Goal: Information Seeking & Learning: Find specific fact

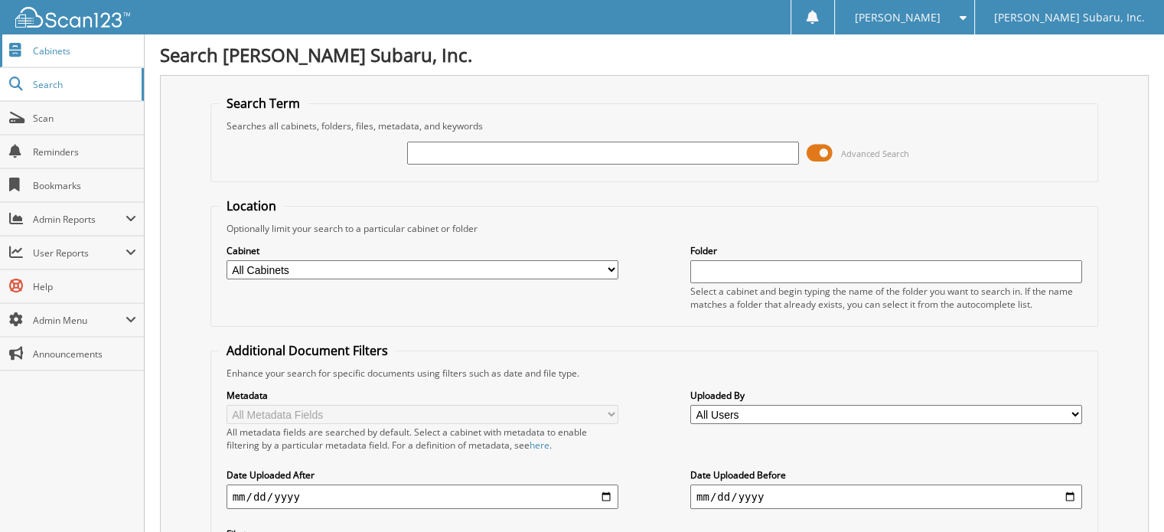
click at [72, 59] on link "Cabinets" at bounding box center [72, 50] width 144 height 33
type input "WELLS FARGO"
click at [821, 152] on span at bounding box center [820, 153] width 26 height 23
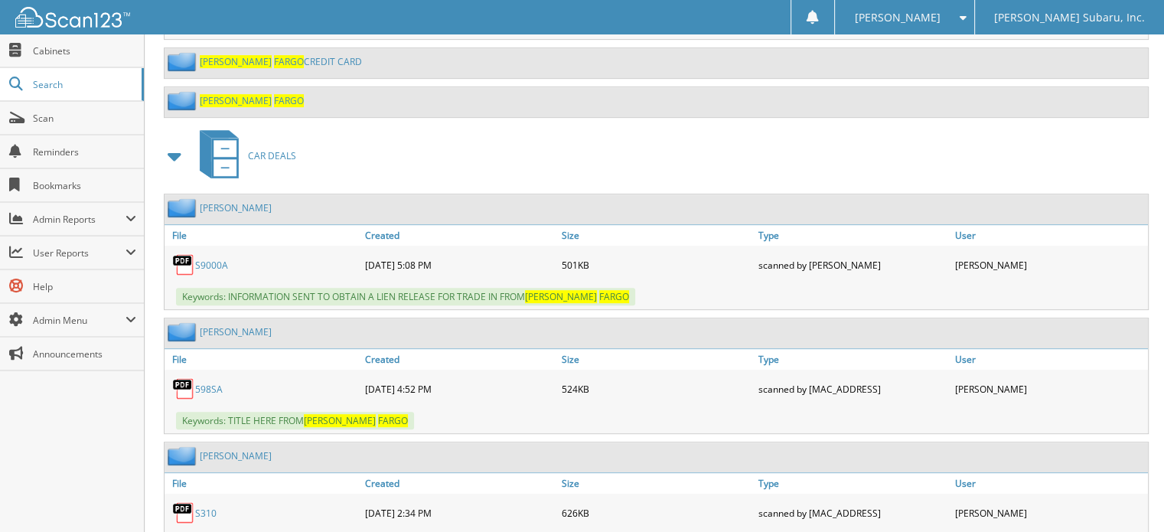
scroll to position [689, 0]
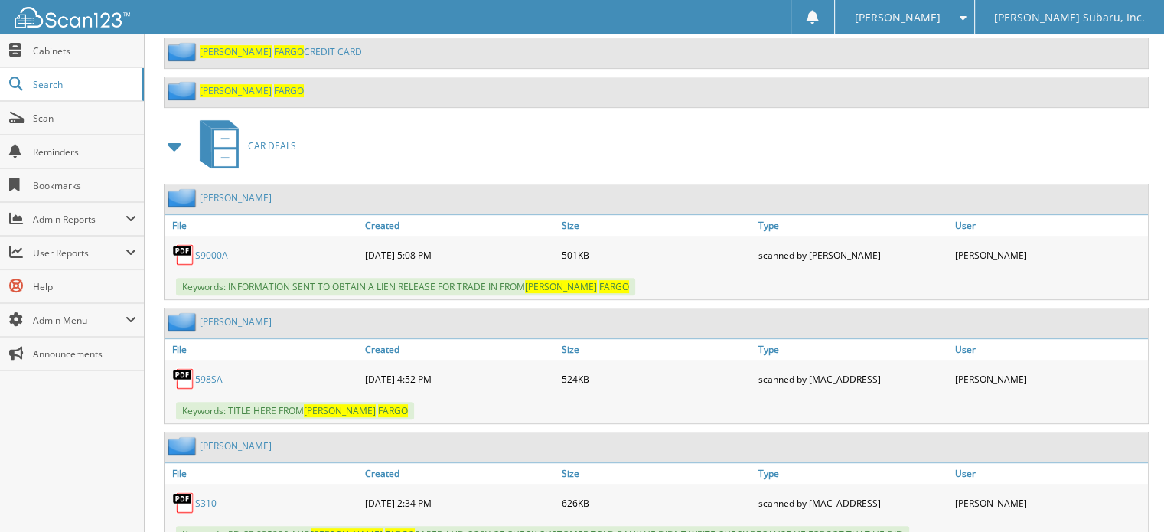
click at [183, 134] on span at bounding box center [175, 146] width 21 height 28
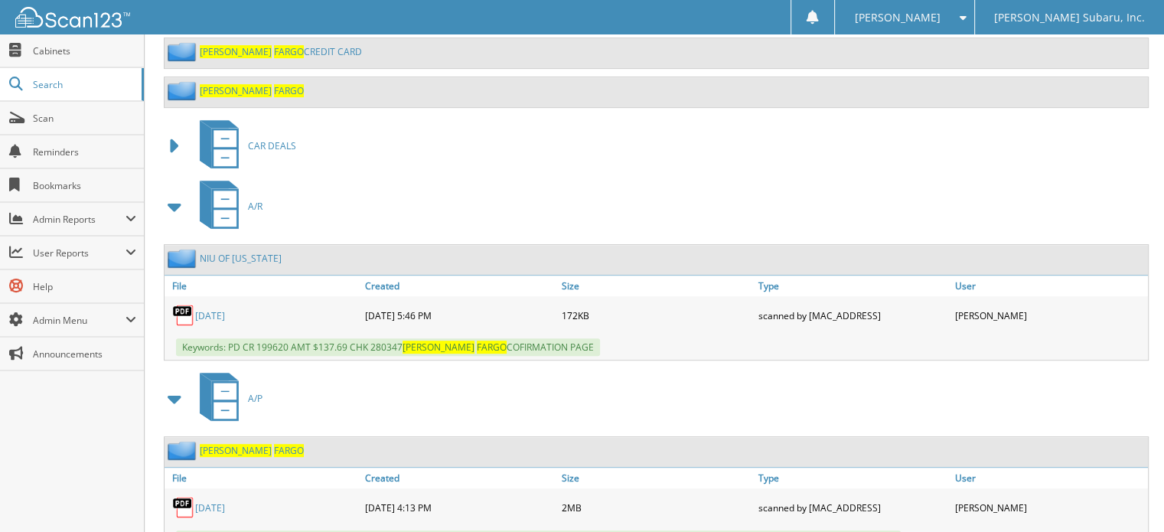
click at [183, 193] on span at bounding box center [175, 207] width 21 height 28
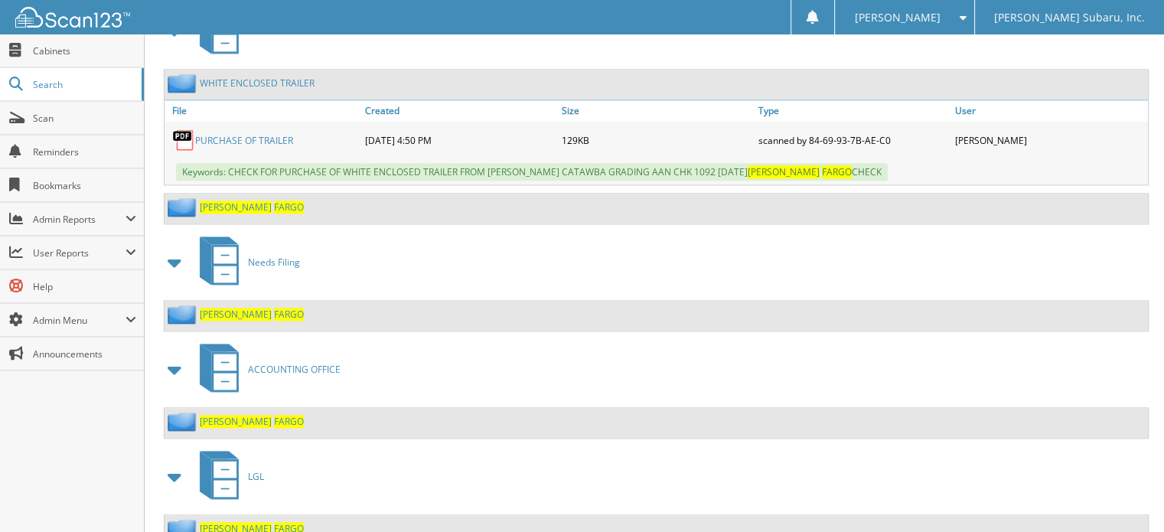
scroll to position [1955, 0]
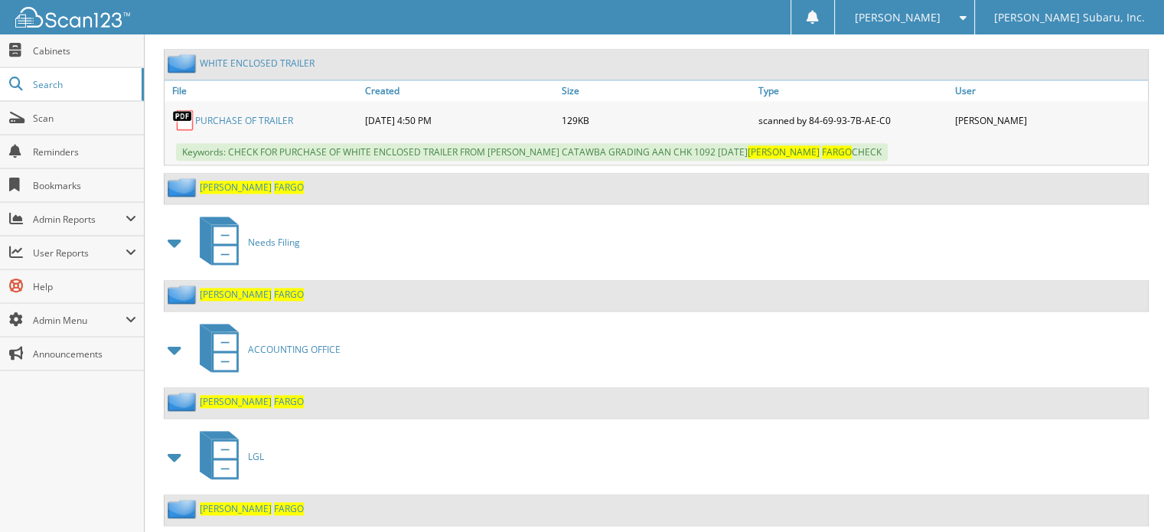
click at [274, 395] on span "FARGO" at bounding box center [289, 401] width 30 height 13
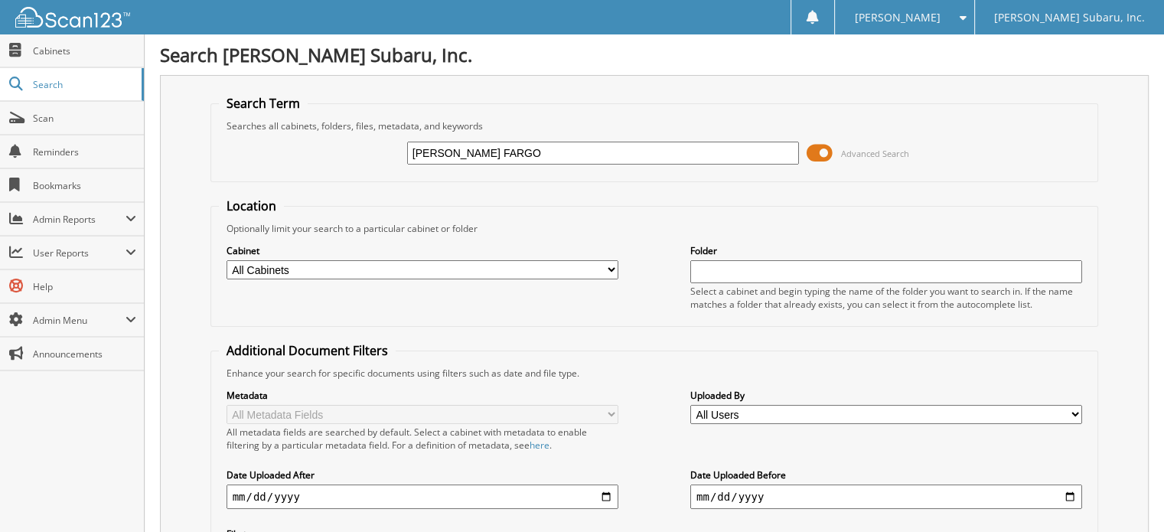
click at [814, 153] on span at bounding box center [820, 153] width 26 height 23
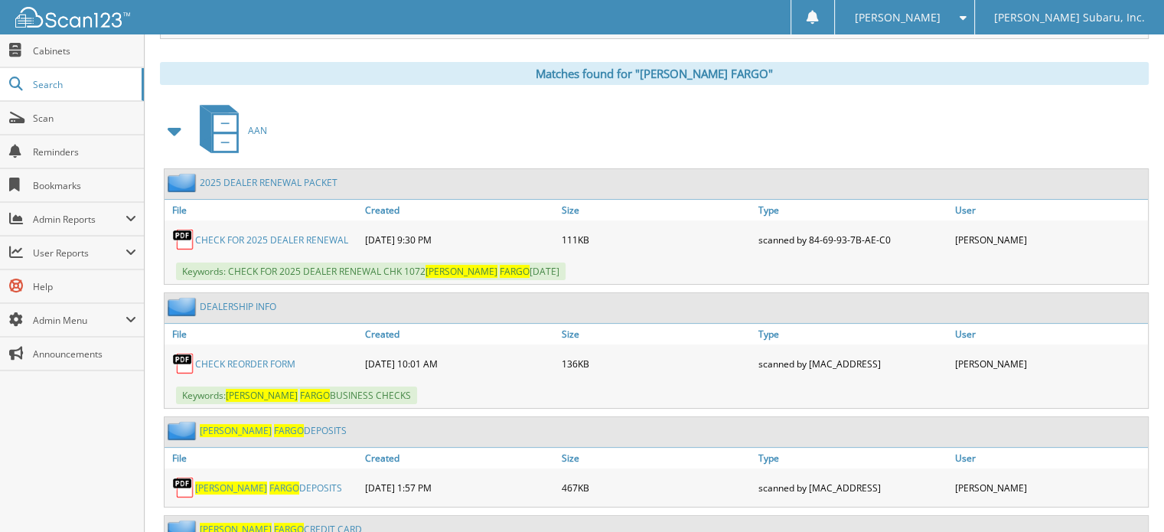
scroll to position [230, 0]
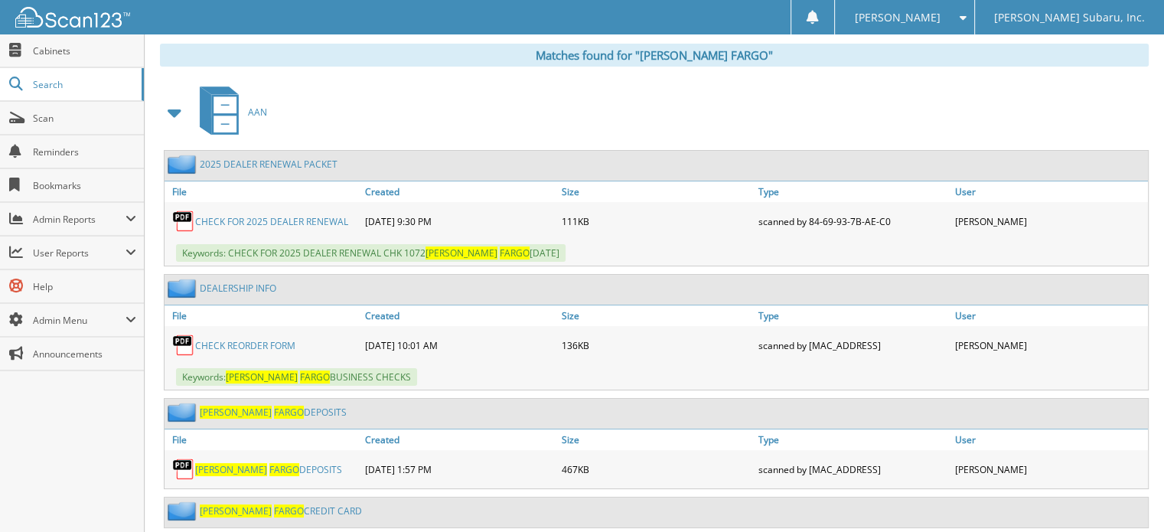
click at [171, 109] on span at bounding box center [175, 113] width 21 height 28
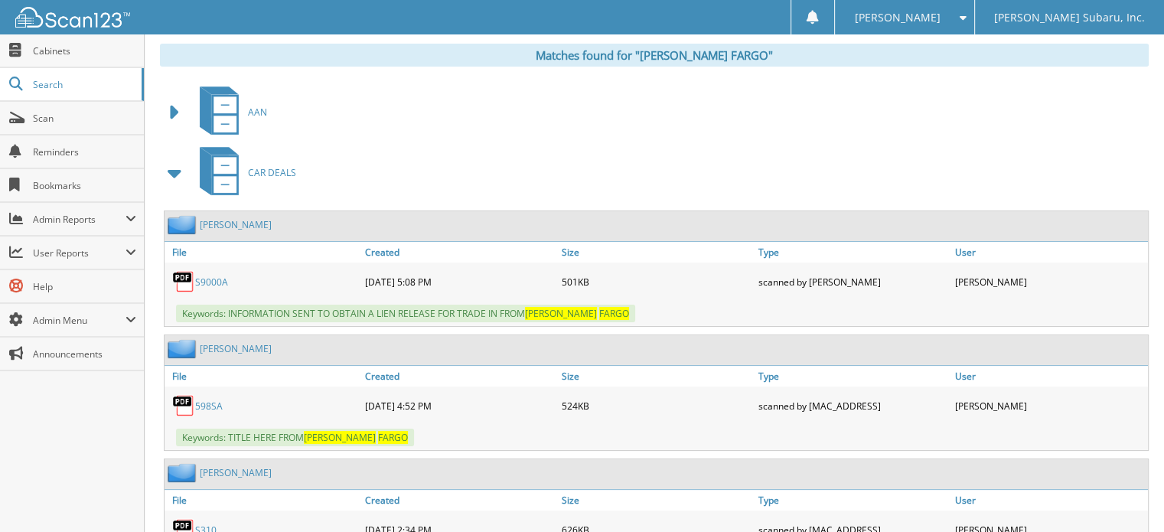
click at [166, 168] on span at bounding box center [175, 173] width 21 height 28
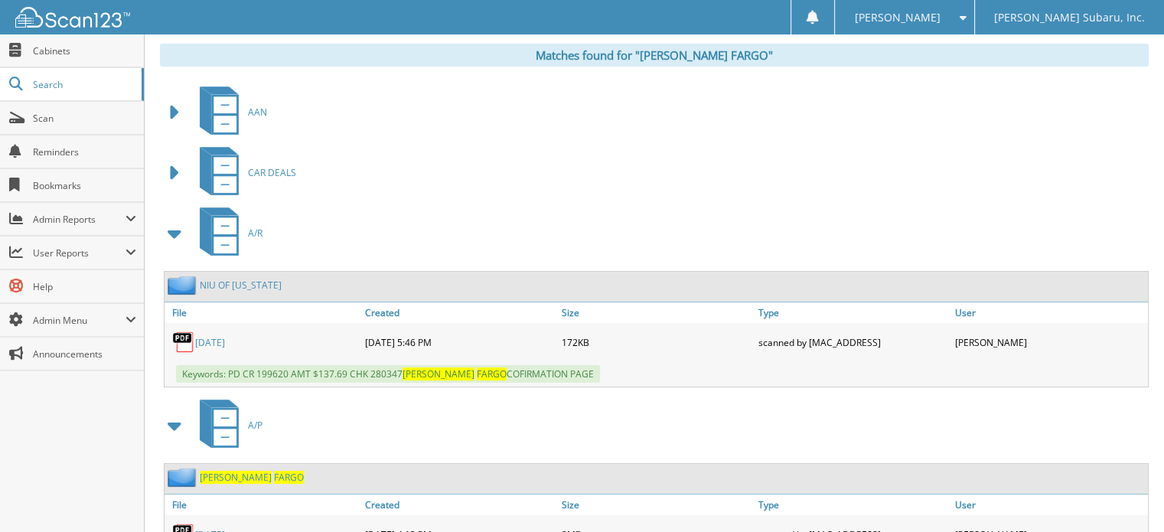
click at [174, 230] on span at bounding box center [175, 234] width 21 height 28
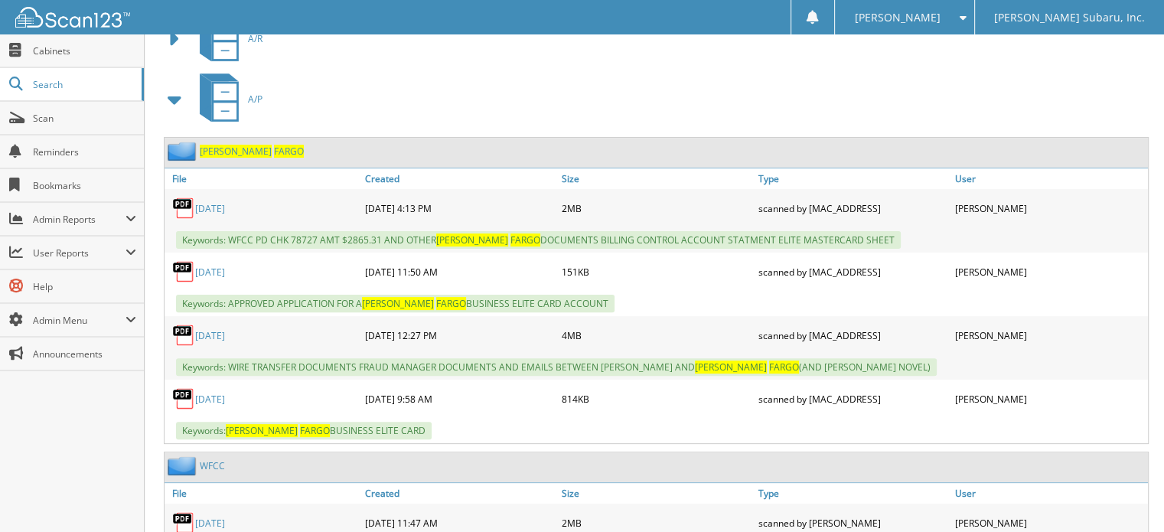
scroll to position [459, 0]
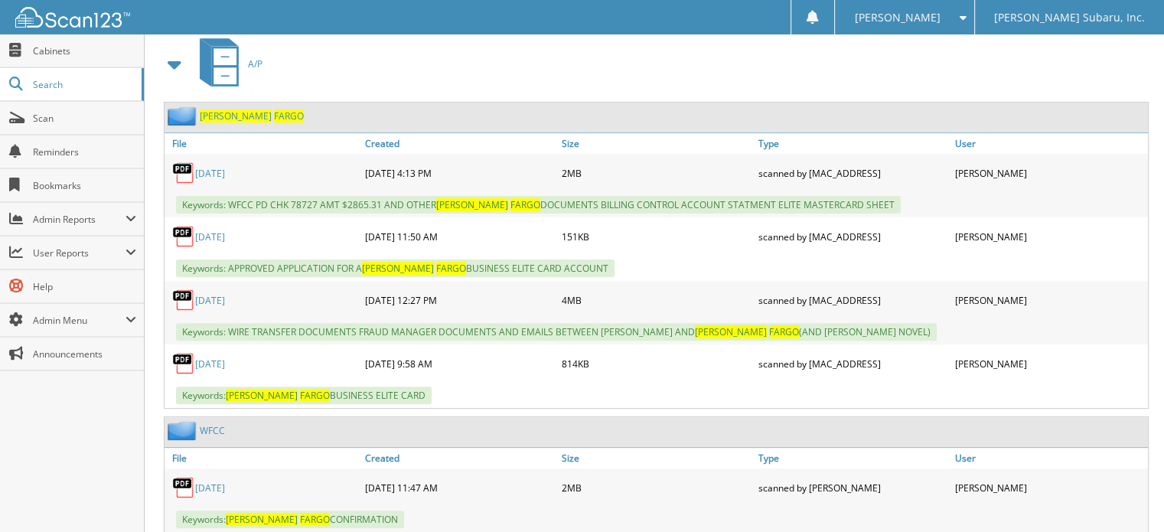
click at [274, 112] on span "FARGO" at bounding box center [289, 115] width 30 height 13
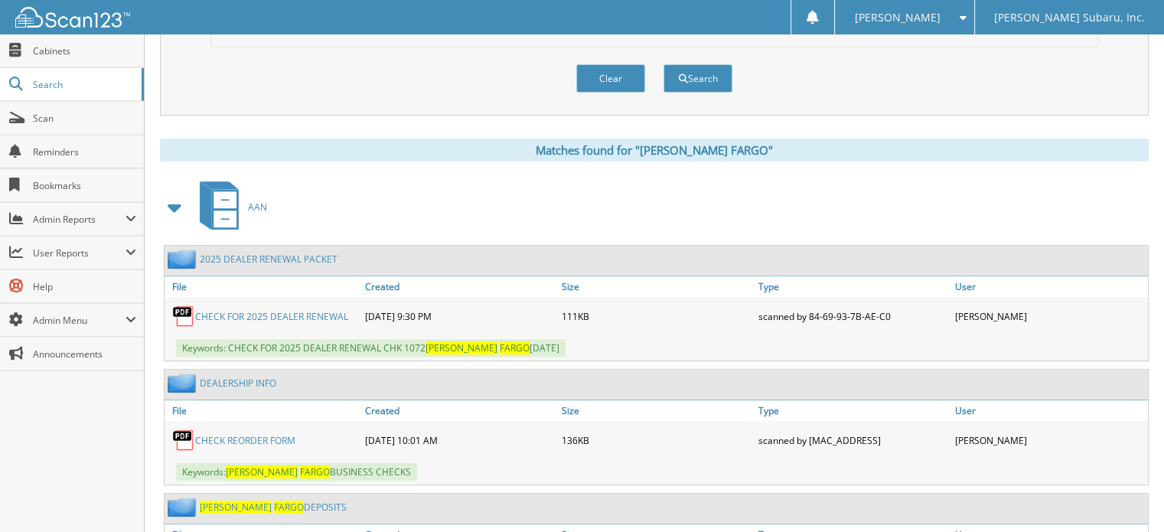
scroll to position [612, 0]
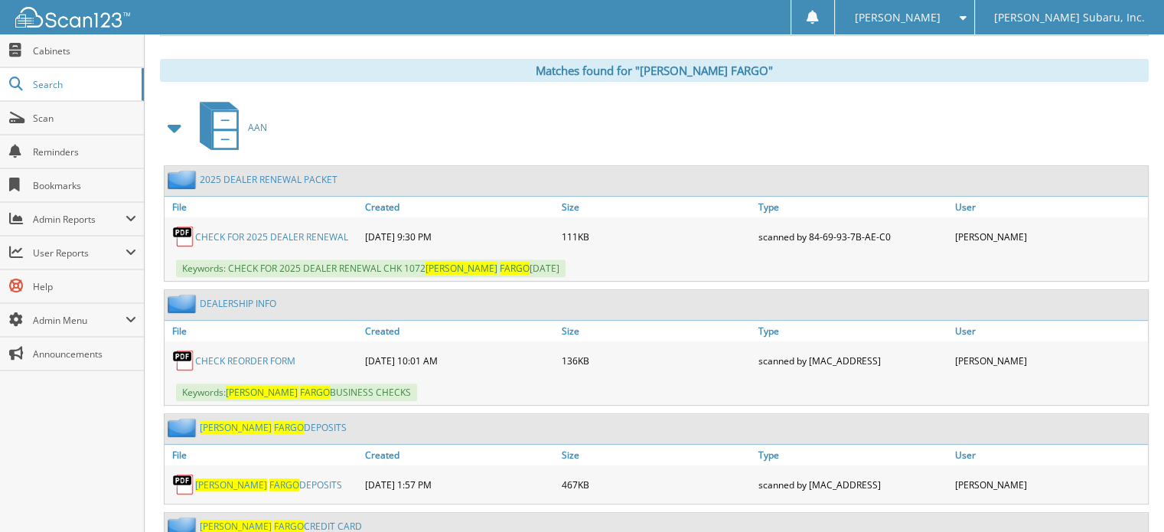
click at [179, 114] on span at bounding box center [175, 128] width 21 height 28
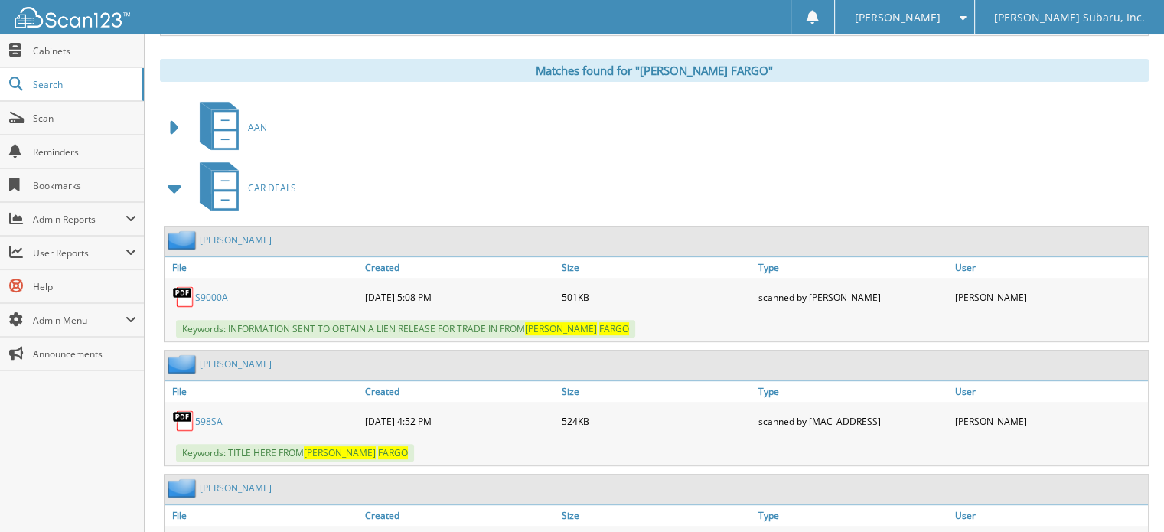
click at [171, 180] on span at bounding box center [175, 189] width 21 height 28
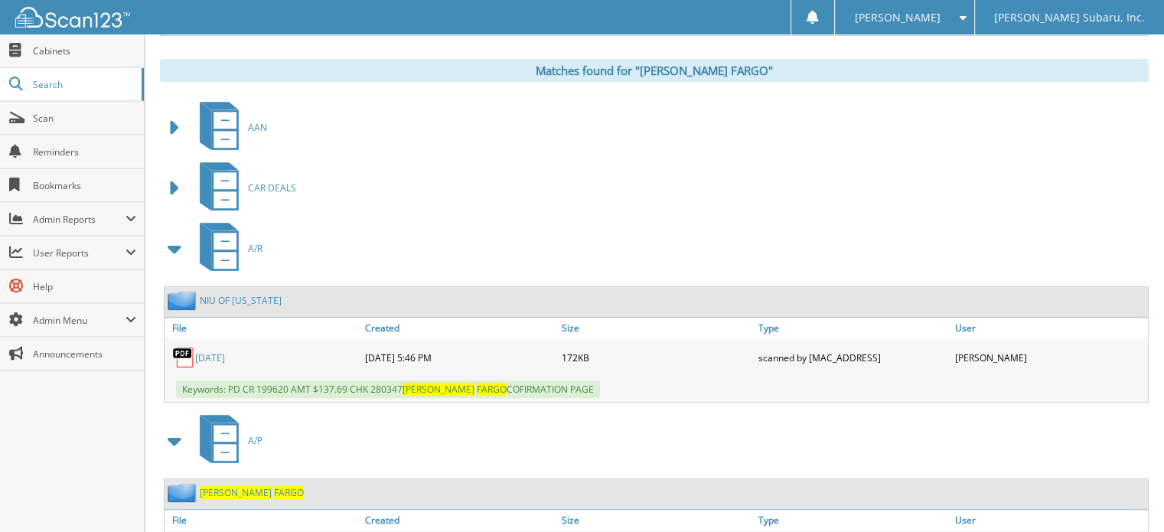
click at [175, 238] on span at bounding box center [175, 249] width 21 height 28
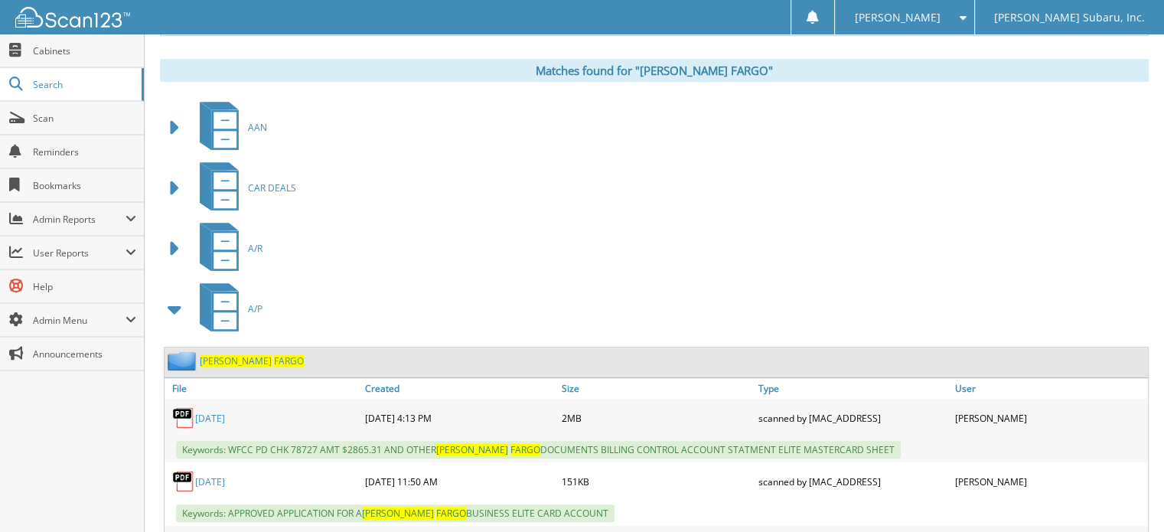
click at [174, 295] on span at bounding box center [175, 309] width 21 height 28
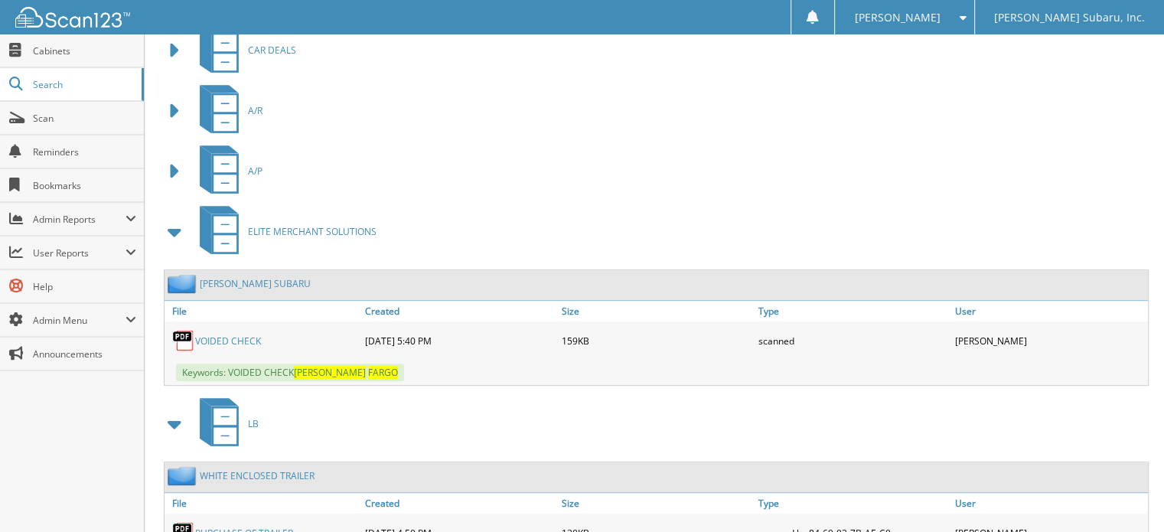
scroll to position [716, 0]
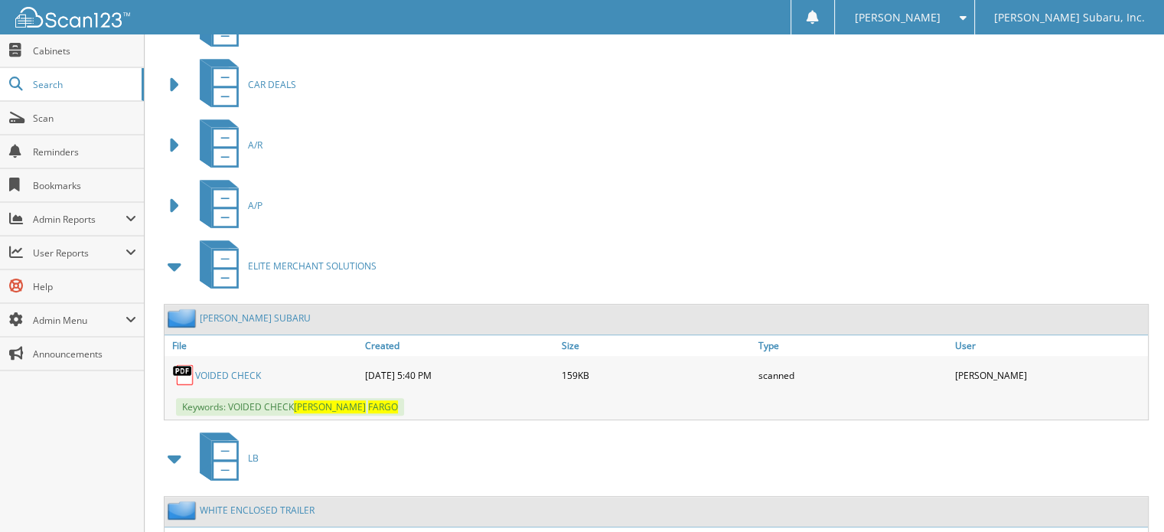
click at [175, 192] on span at bounding box center [175, 206] width 21 height 28
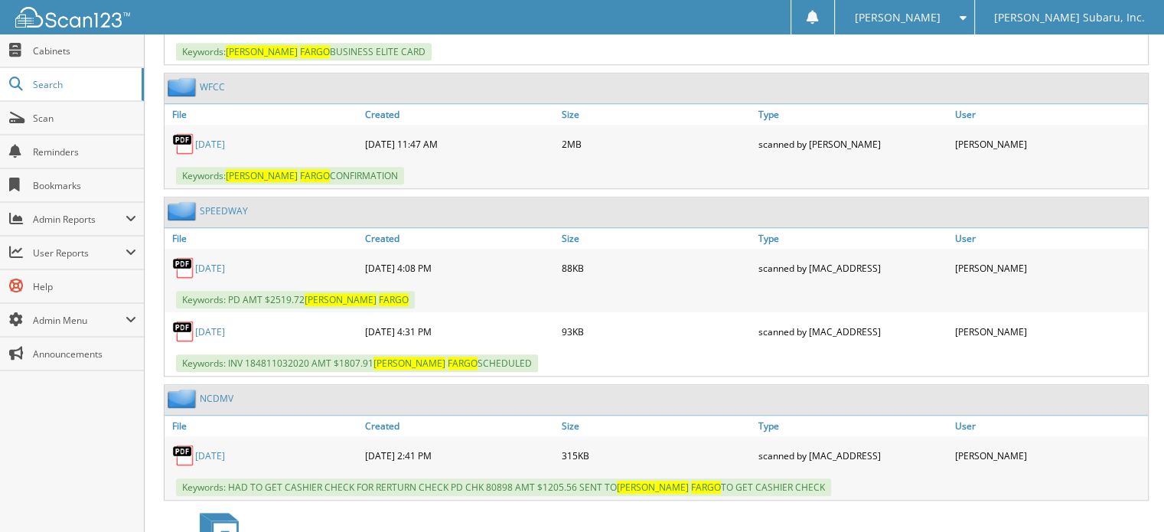
scroll to position [1175, 0]
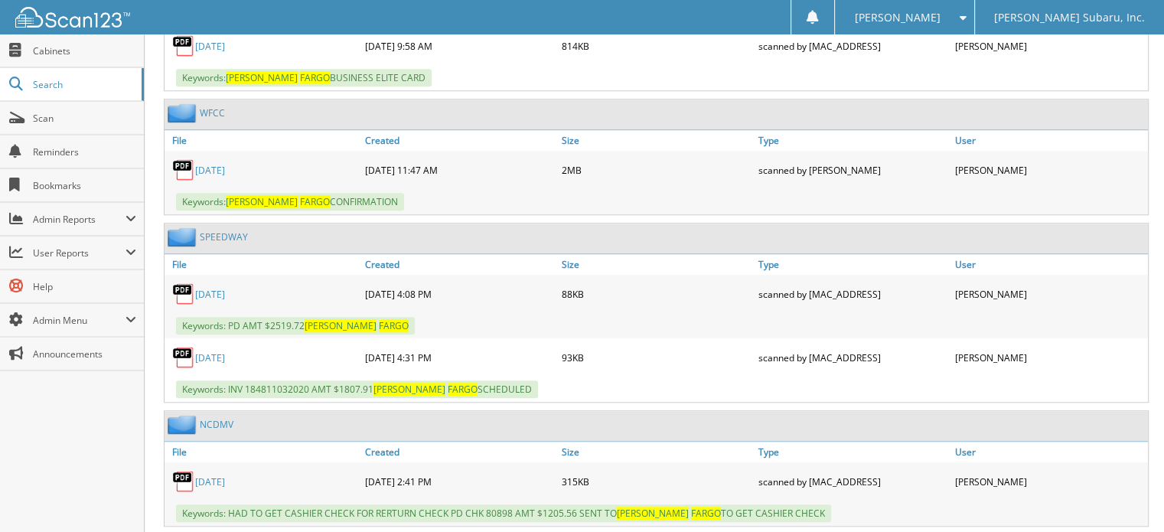
click at [211, 106] on link "WFCC" at bounding box center [212, 112] width 25 height 13
